Goal: Task Accomplishment & Management: Complete application form

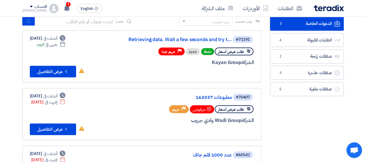
scroll to position [29, 0]
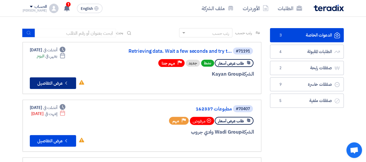
click at [54, 82] on button "Check details عرض التفاصيل" at bounding box center [53, 83] width 46 height 12
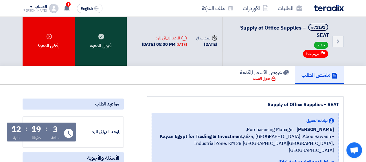
click at [103, 46] on div "قبول الدعوه" at bounding box center [101, 41] width 52 height 49
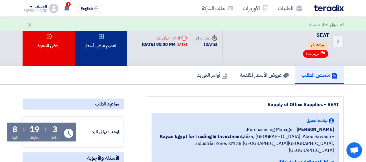
click at [105, 50] on div "تقديم عرض أسعار" at bounding box center [101, 41] width 52 height 49
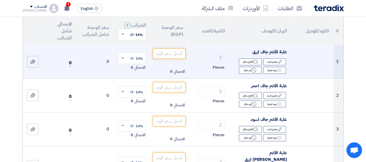
scroll to position [58, 0]
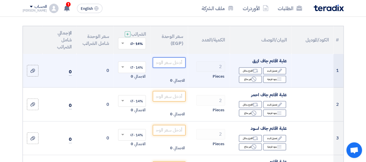
click at [177, 68] on input "number" at bounding box center [169, 62] width 32 height 10
type input "37.50"
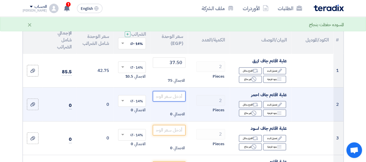
click at [177, 101] on input "number" at bounding box center [169, 96] width 32 height 10
type input "37.50"
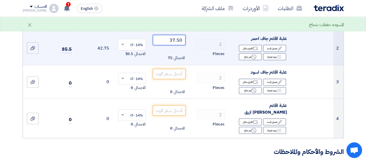
scroll to position [116, 0]
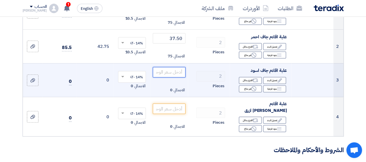
click at [175, 77] on input "number" at bounding box center [169, 72] width 32 height 10
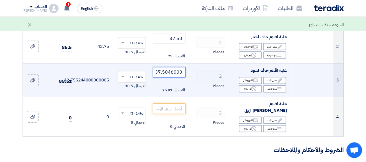
click at [171, 77] on input "37.5046000" at bounding box center [169, 72] width 32 height 10
type input "37.50"
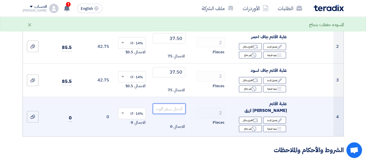
click at [174, 109] on input "number" at bounding box center [169, 108] width 32 height 10
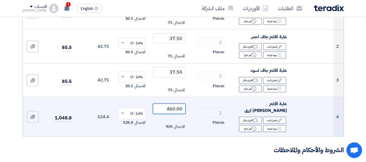
click at [171, 111] on input "460.00" at bounding box center [169, 108] width 32 height 10
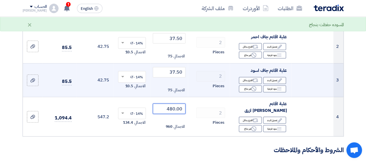
type input "480.00"
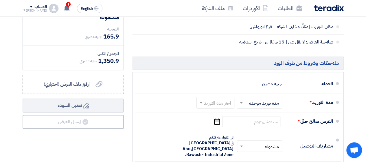
scroll to position [319, 0]
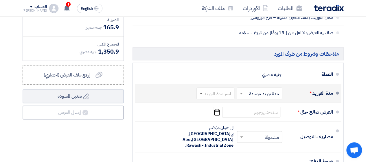
click at [202, 93] on span at bounding box center [201, 94] width 3 height 2
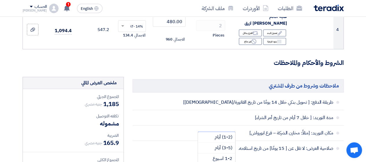
scroll to position [203, 0]
click at [222, 145] on span "(3-5) أيام" at bounding box center [224, 147] width 18 height 7
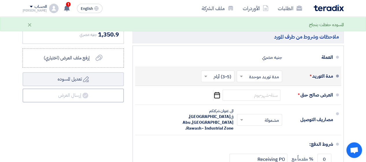
scroll to position [347, 0]
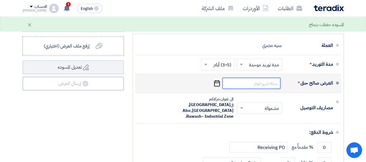
click at [272, 80] on input at bounding box center [252, 83] width 58 height 11
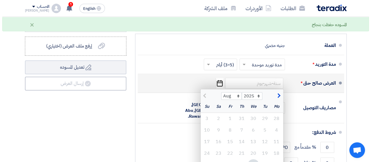
scroll to position [376, 0]
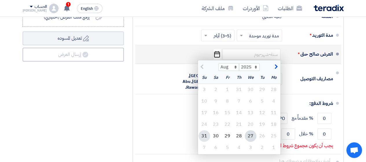
click at [208, 133] on div "31" at bounding box center [205, 136] width 12 height 12
type input "[DATE]"
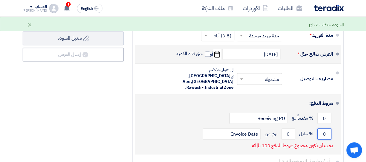
click at [325, 128] on input "0" at bounding box center [325, 133] width 14 height 11
type input "100"
click at [289, 128] on input "0" at bounding box center [288, 133] width 14 height 11
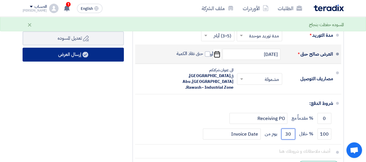
type input "30"
click at [76, 53] on button "إرسال العرض" at bounding box center [73, 54] width 101 height 14
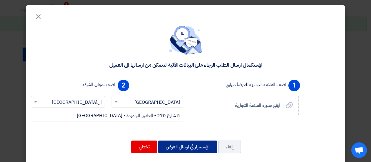
click at [191, 143] on button "الإستمرار في ارسال العرض" at bounding box center [187, 146] width 59 height 13
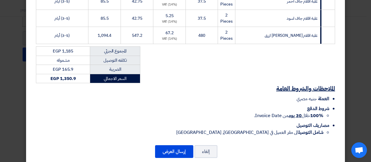
scroll to position [149, 0]
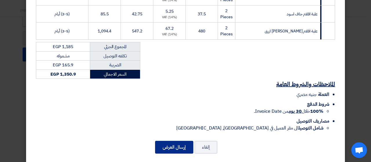
click at [178, 142] on button "إرسال العرض" at bounding box center [174, 147] width 38 height 13
